Goal: Task Accomplishment & Management: Use online tool/utility

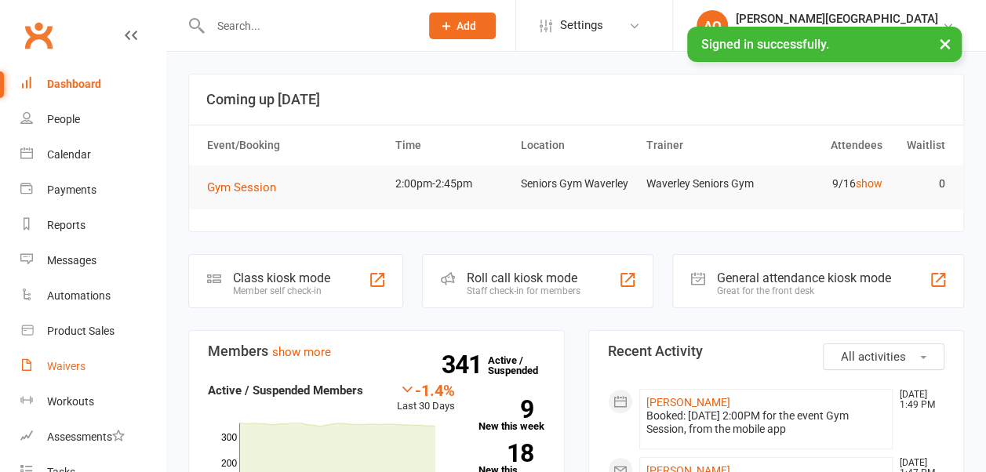
scroll to position [246, 0]
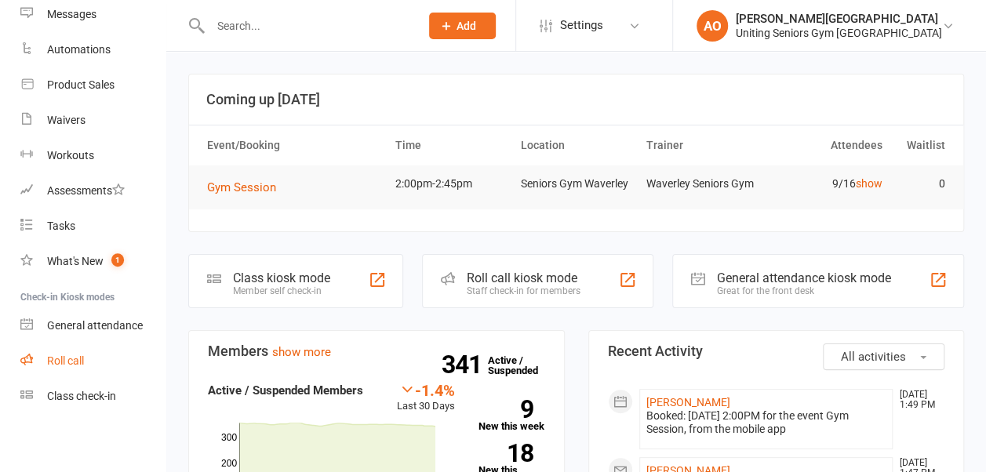
click at [56, 362] on div "Roll call" at bounding box center [65, 361] width 37 height 13
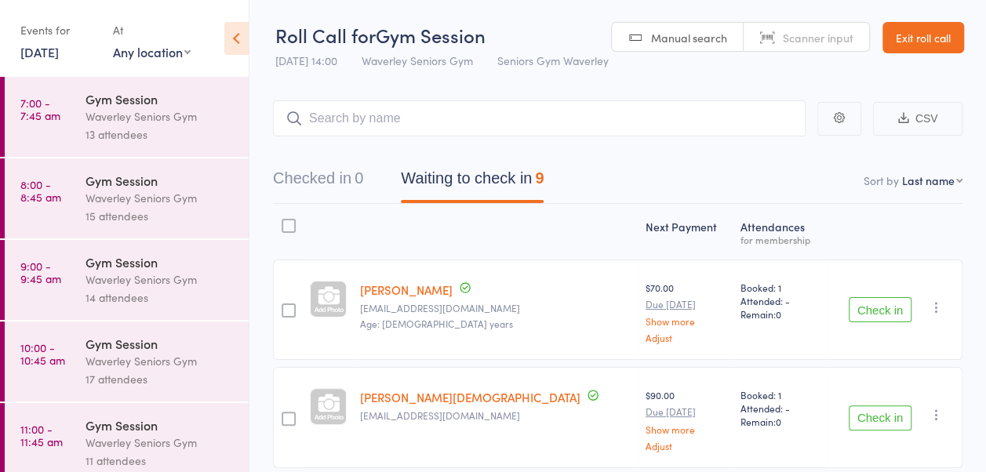
click at [59, 49] on link "[DATE]" at bounding box center [39, 51] width 38 height 17
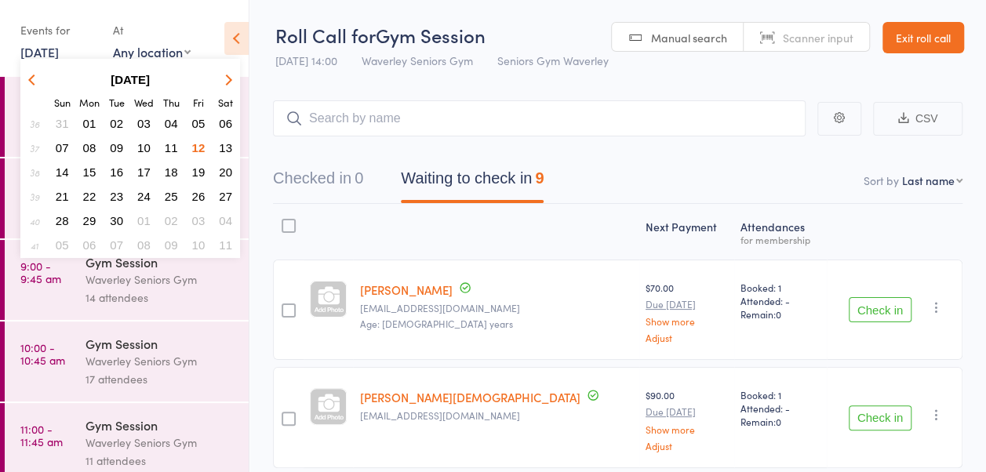
click at [200, 147] on span "12" at bounding box center [198, 147] width 13 height 13
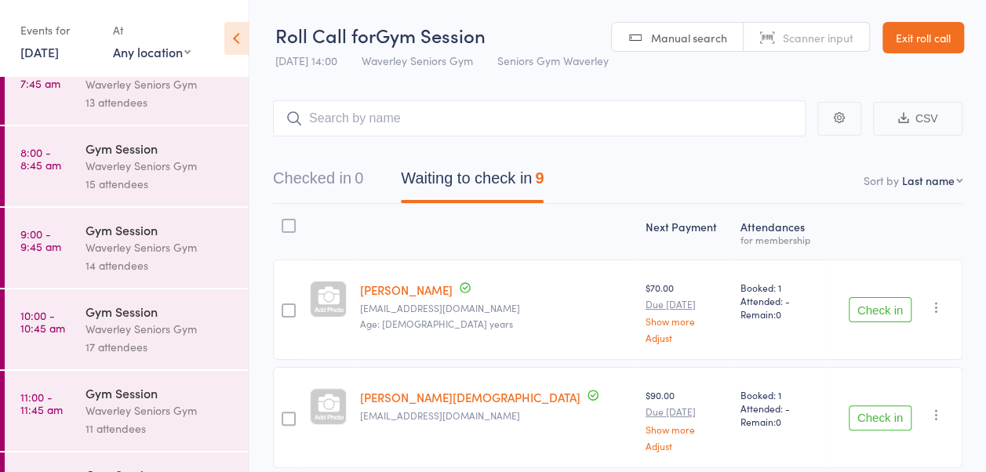
scroll to position [40, 0]
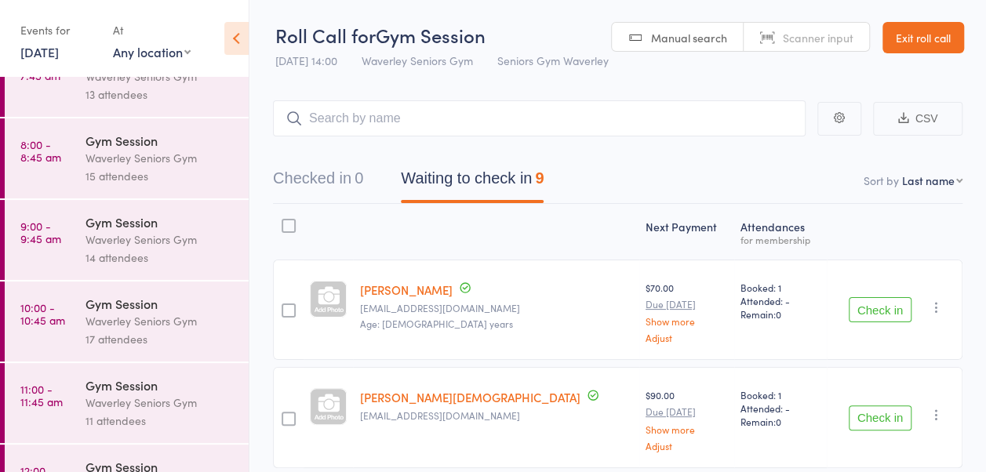
click at [180, 220] on div "Gym Session" at bounding box center [161, 221] width 150 height 17
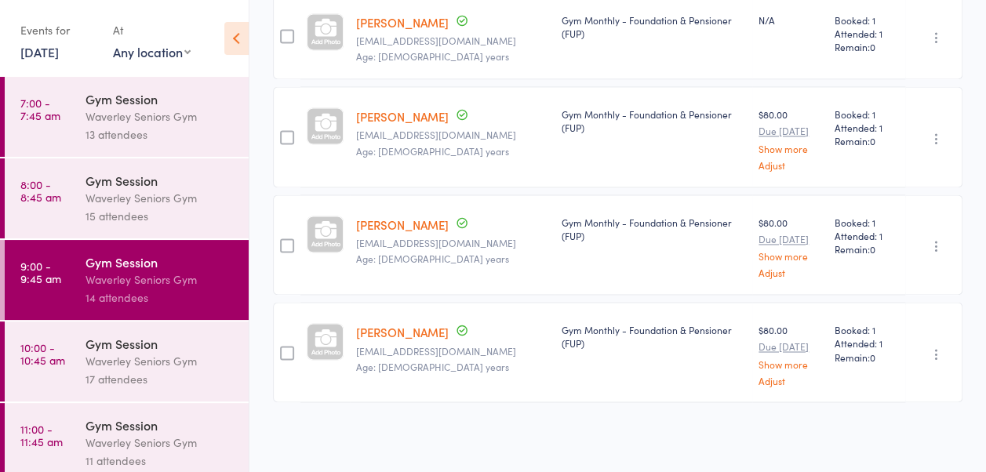
scroll to position [1150, 0]
click at [160, 364] on div "Waverley Seniors Gym" at bounding box center [161, 361] width 150 height 18
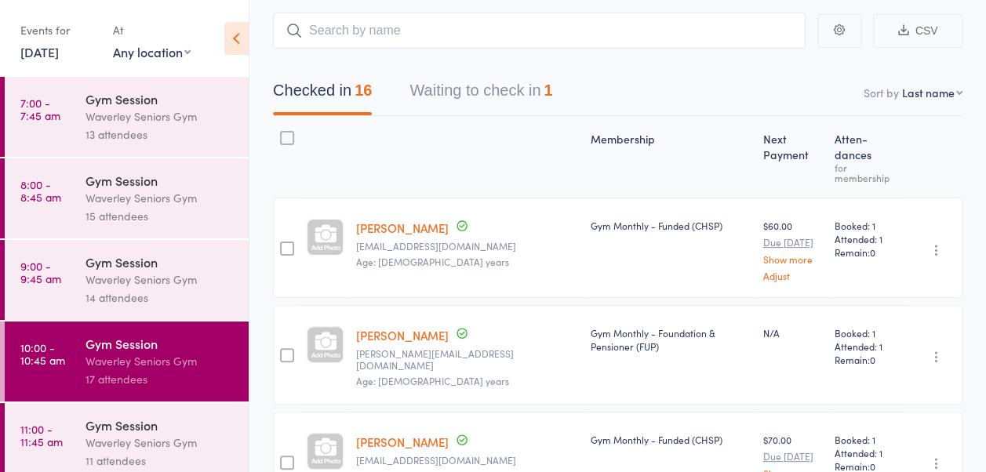
click at [530, 115] on button "Waiting to check in 1" at bounding box center [481, 95] width 143 height 42
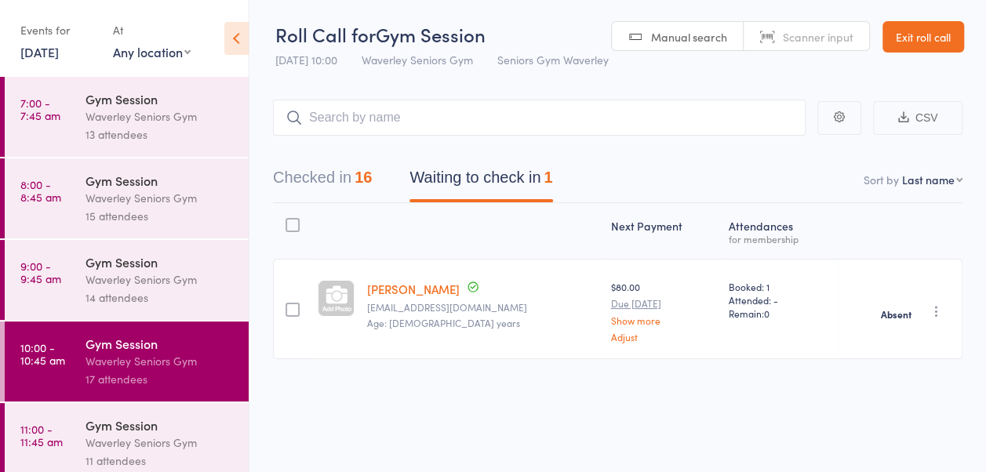
click at [311, 202] on button "Checked in 16" at bounding box center [322, 182] width 99 height 42
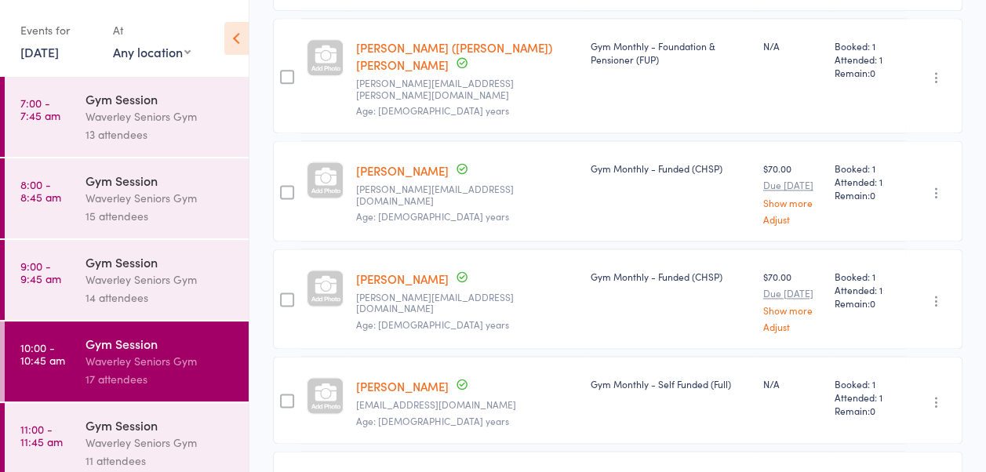
scroll to position [1012, 0]
